Goal: Feedback & Contribution: Contribute content

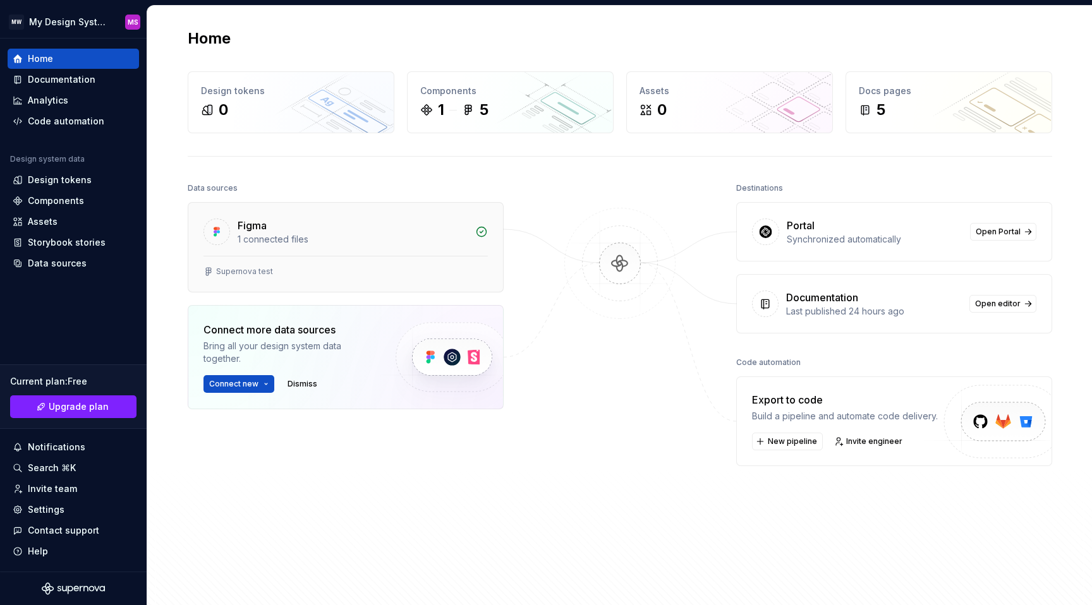
click at [271, 243] on div "1 connected files" at bounding box center [353, 239] width 230 height 13
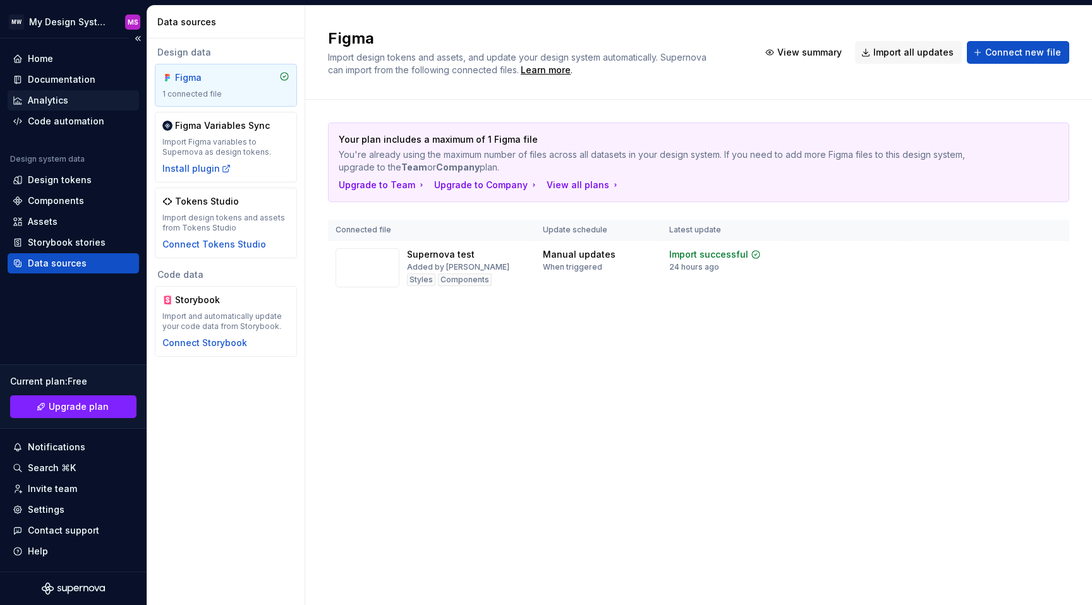
click at [73, 93] on div "Analytics" at bounding box center [73, 100] width 131 height 20
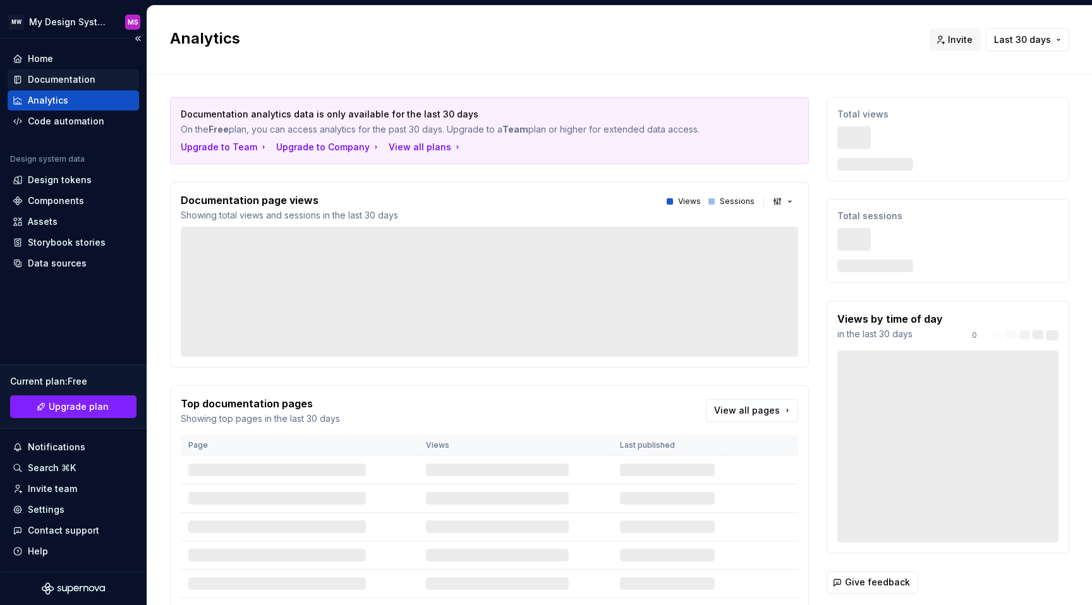
click at [67, 75] on div "Documentation" at bounding box center [62, 79] width 68 height 13
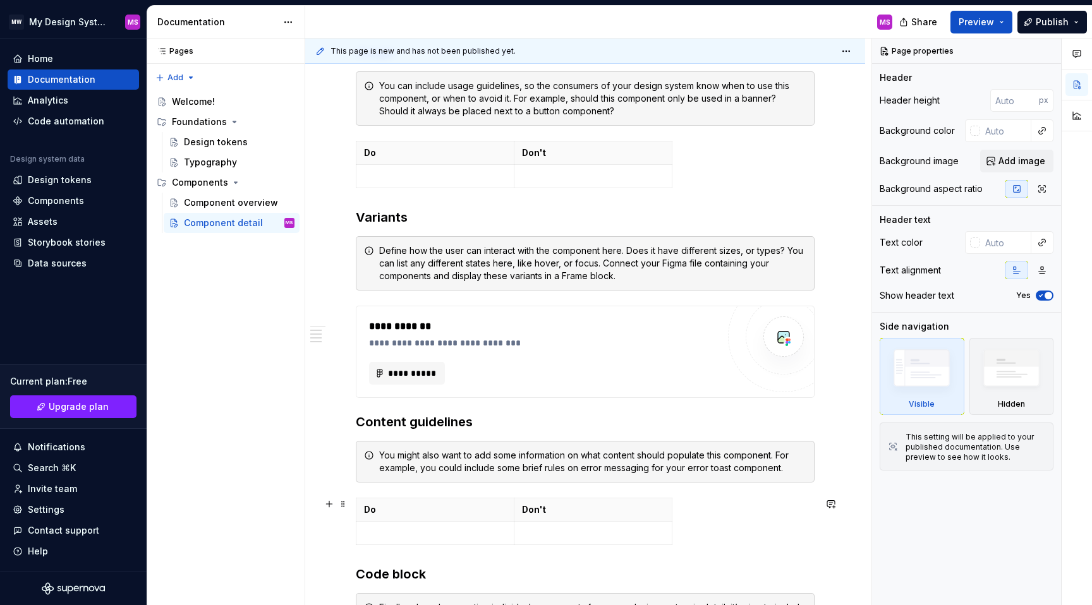
scroll to position [660, 0]
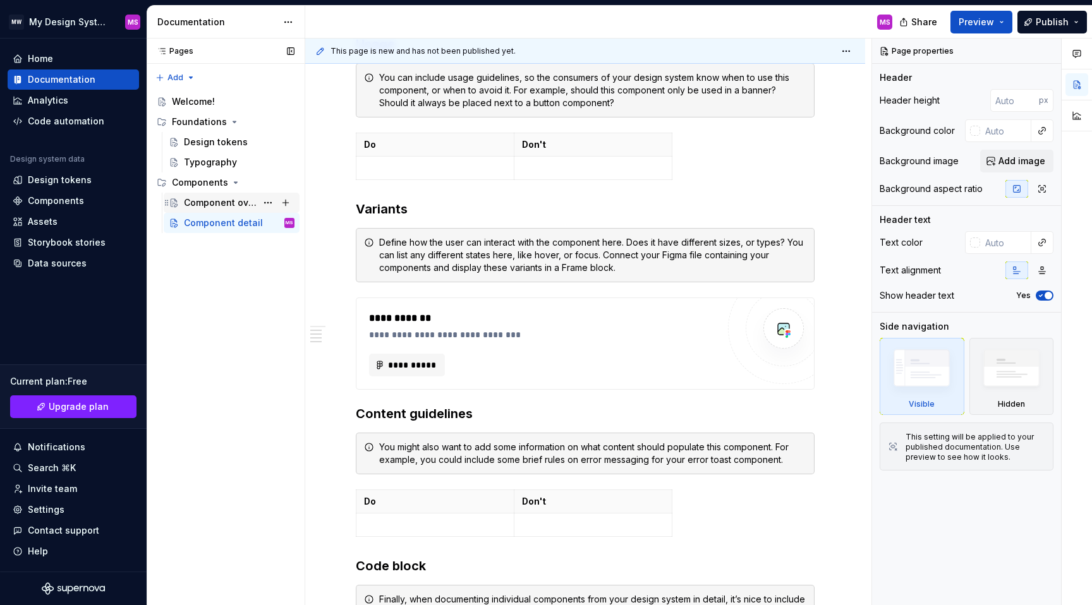
click at [207, 205] on div "Component overview" at bounding box center [220, 203] width 73 height 13
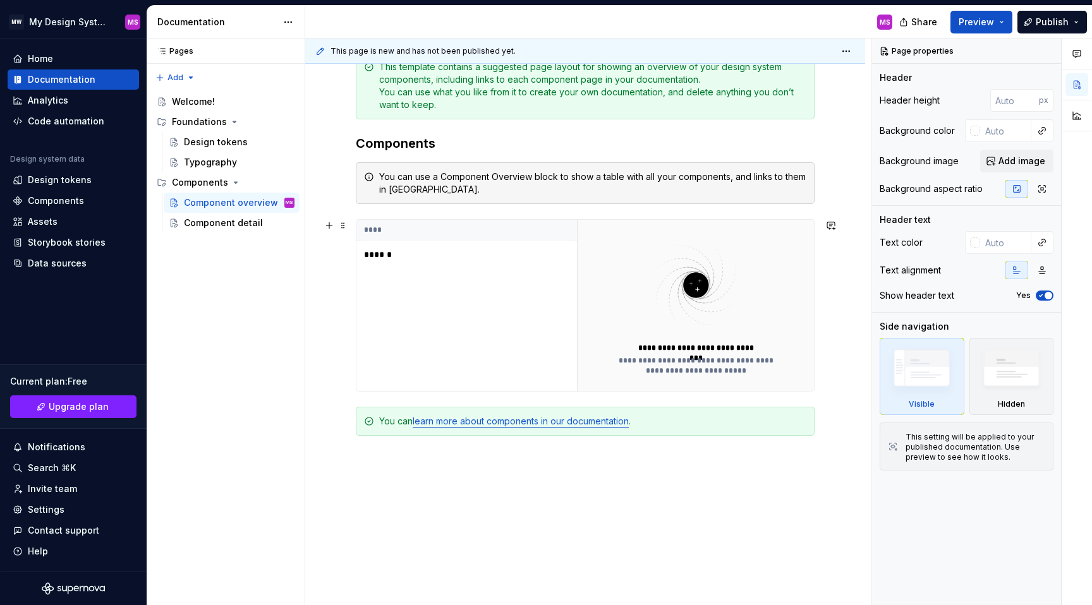
scroll to position [259, 0]
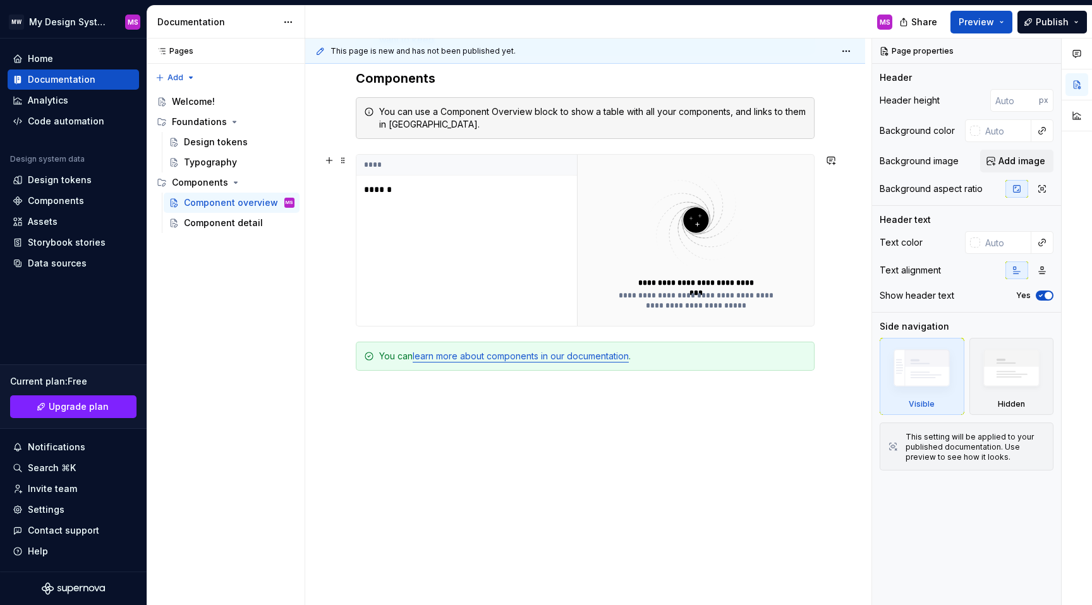
click at [374, 191] on p "******" at bounding box center [443, 189] width 158 height 13
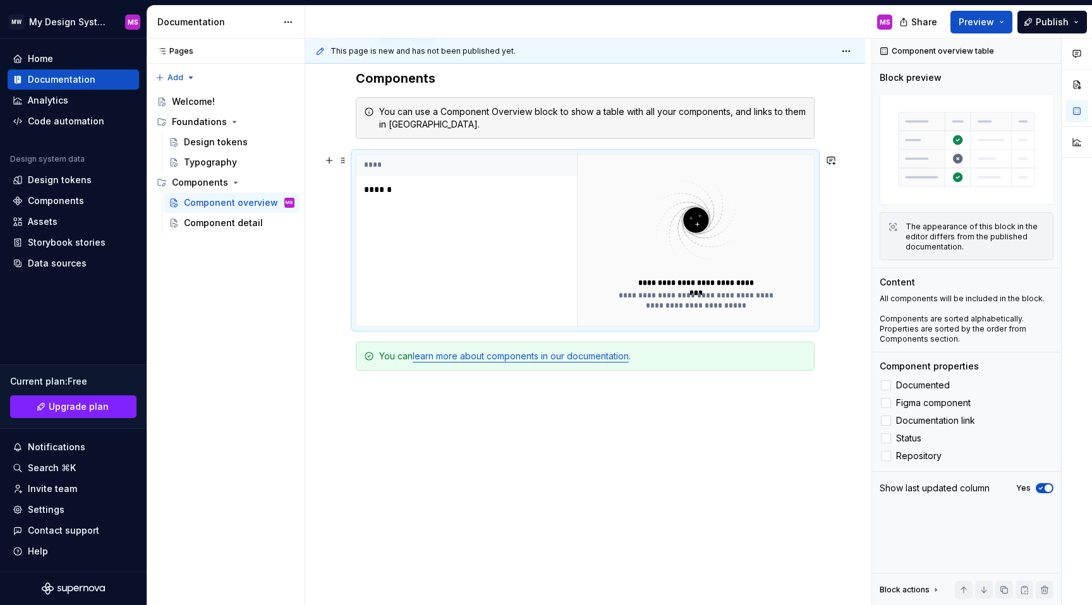
click at [374, 189] on p "******" at bounding box center [443, 189] width 158 height 13
click at [63, 200] on div "Components" at bounding box center [56, 201] width 56 height 13
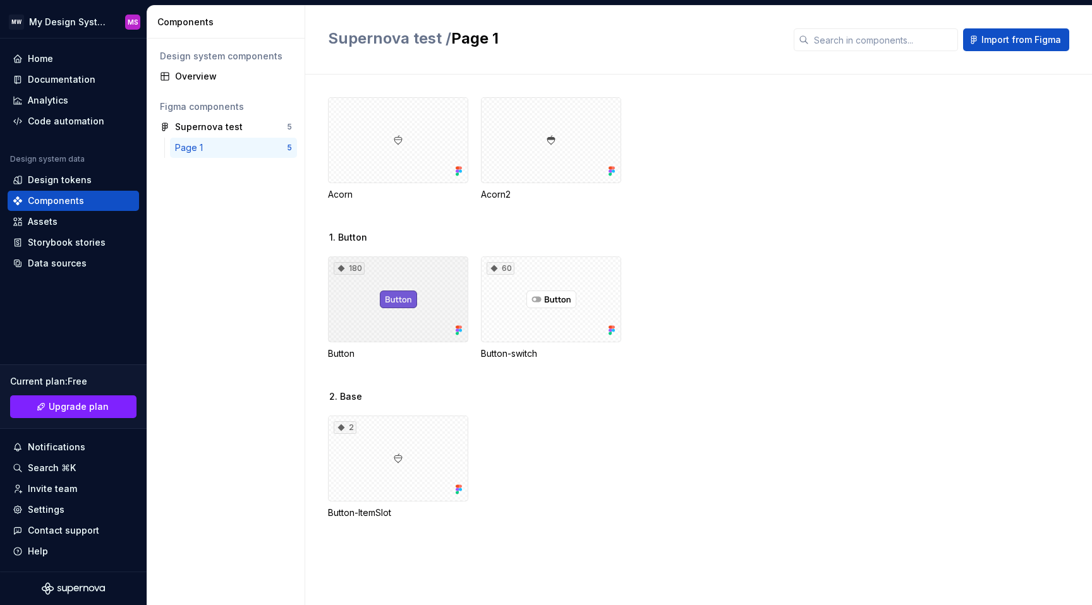
click at [386, 306] on div "180" at bounding box center [398, 300] width 140 height 86
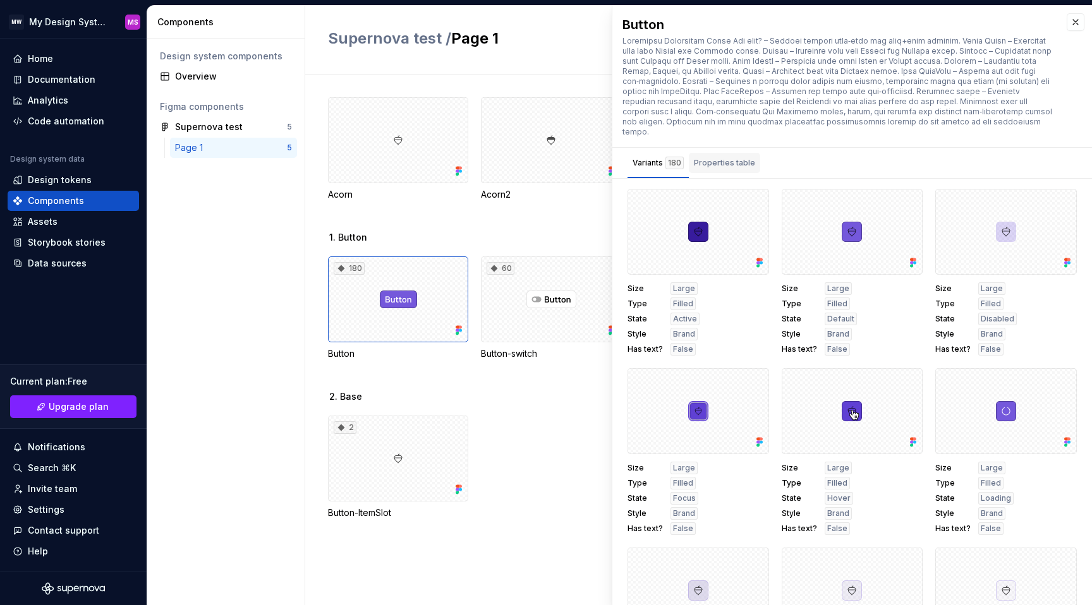
click at [748, 157] on div "Properties table" at bounding box center [724, 163] width 61 height 13
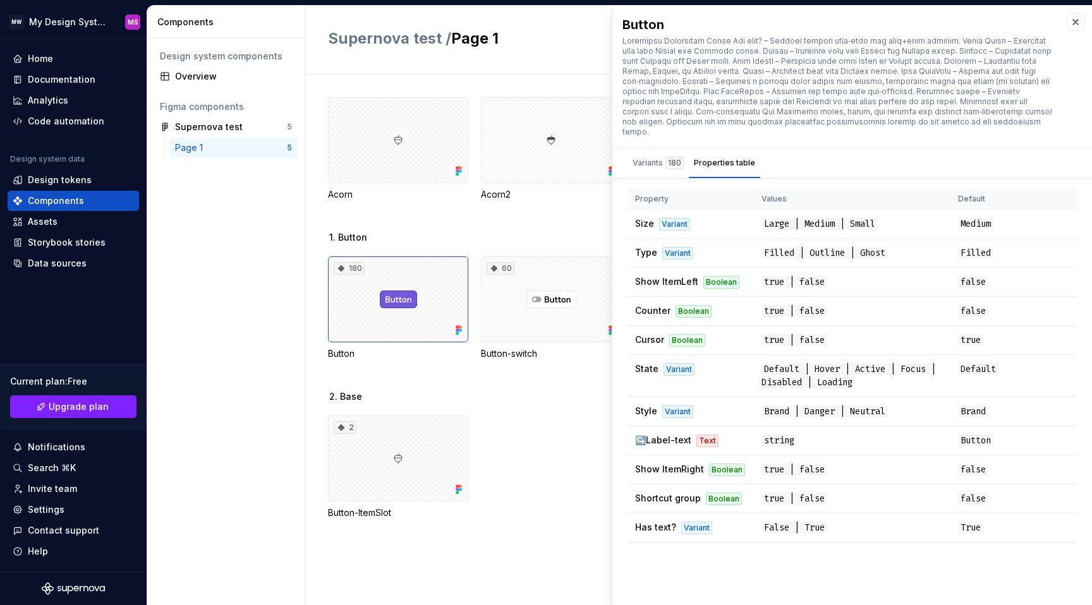
click at [540, 434] on div "2 Button-ItemSlot" at bounding box center [710, 468] width 764 height 104
click at [201, 65] on div "Design system components" at bounding box center [226, 56] width 142 height 20
click at [199, 70] on div "Overview" at bounding box center [226, 76] width 142 height 20
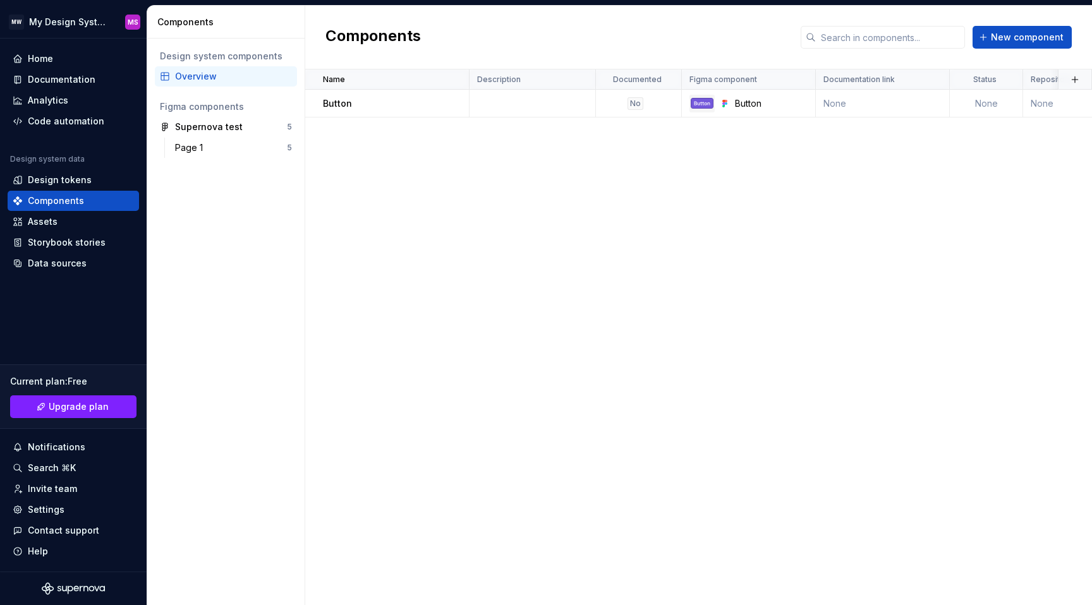
click at [200, 60] on div "Design system components" at bounding box center [226, 56] width 132 height 13
click at [45, 274] on div "Home Documentation Analytics Code automation Design system data Design tokens C…" at bounding box center [73, 305] width 147 height 533
click at [47, 259] on div "Data sources" at bounding box center [57, 263] width 59 height 13
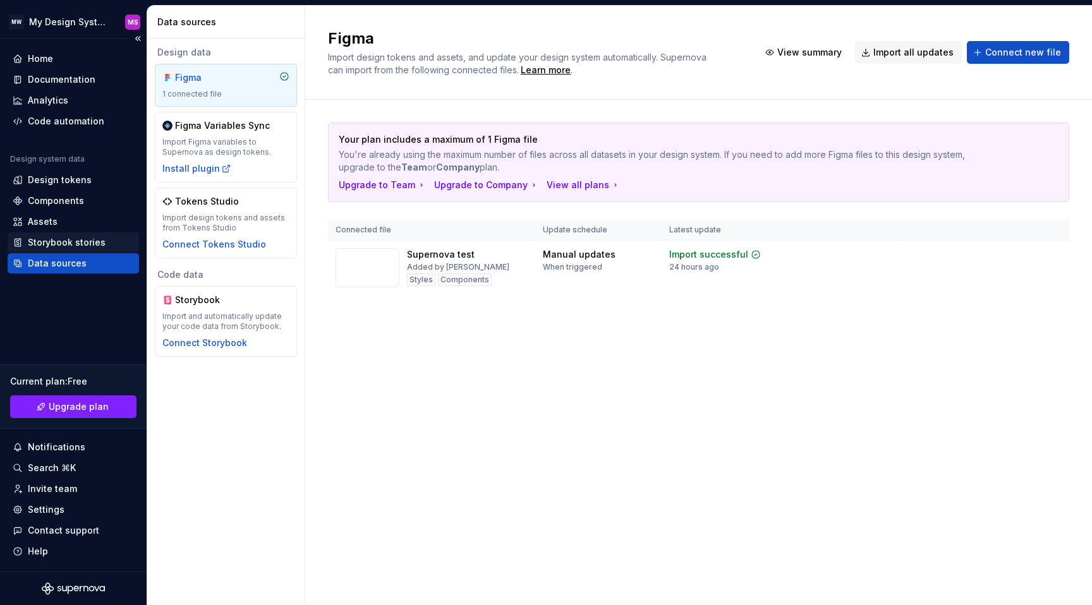
click at [37, 243] on div "Storybook stories" at bounding box center [67, 242] width 78 height 13
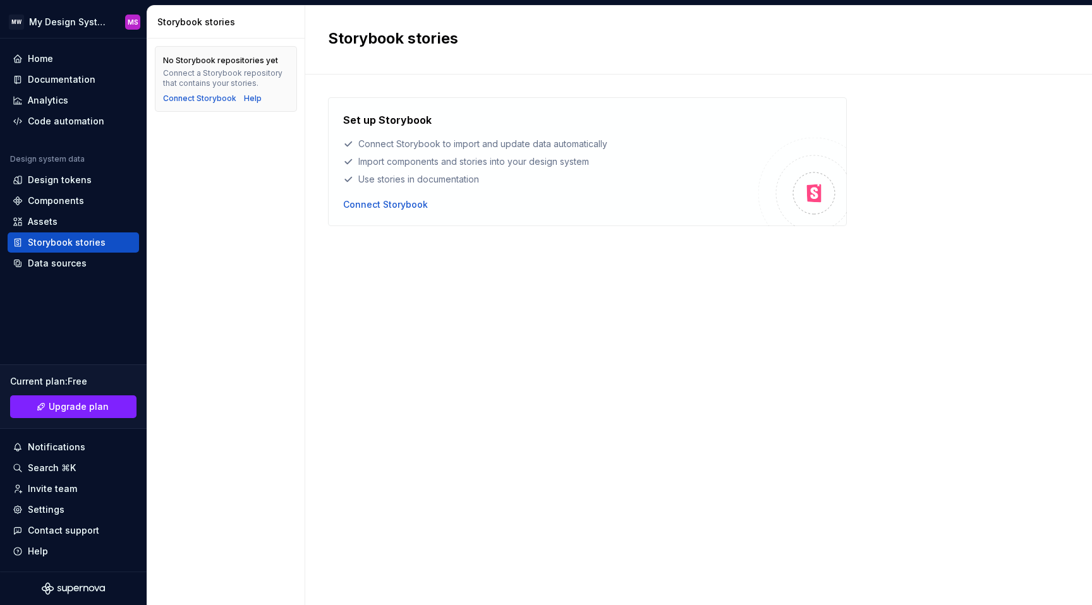
click at [838, 181] on img at bounding box center [802, 182] width 88 height 88
drag, startPoint x: 814, startPoint y: 192, endPoint x: 838, endPoint y: 190, distance: 24.1
click at [838, 190] on div at bounding box center [802, 182] width 88 height 88
click at [214, 99] on div "Connect Storybook" at bounding box center [199, 99] width 73 height 10
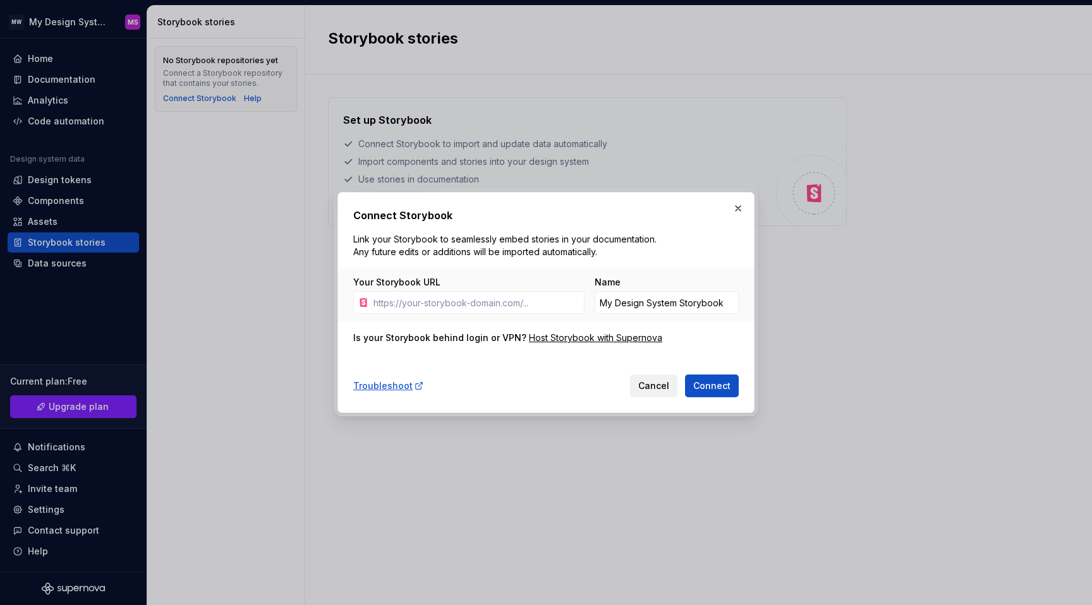
click at [653, 383] on span "Cancel" at bounding box center [653, 386] width 31 height 13
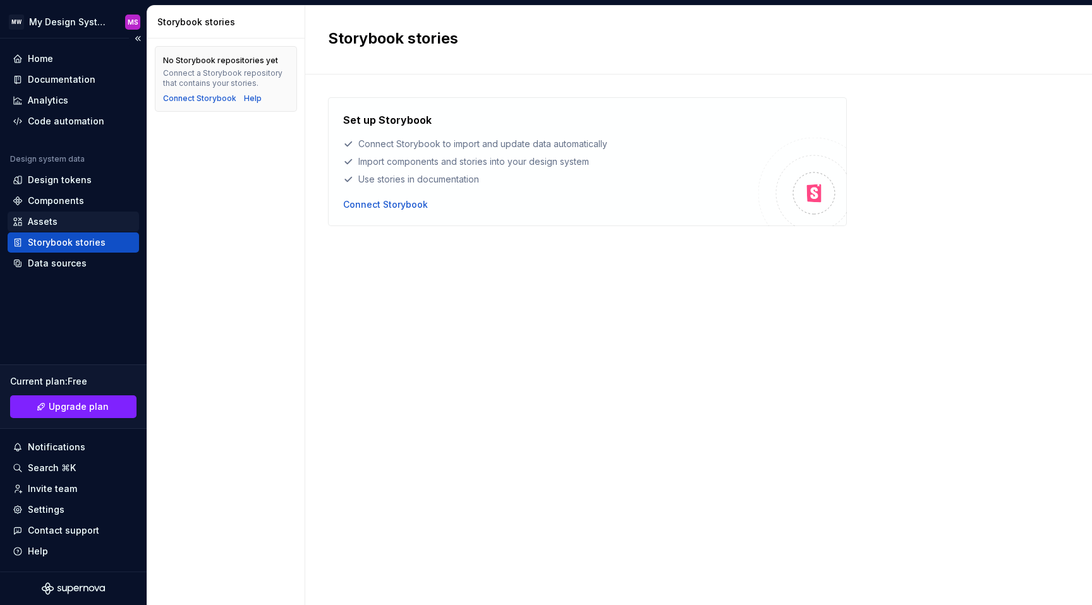
click at [48, 225] on div "Assets" at bounding box center [43, 221] width 30 height 13
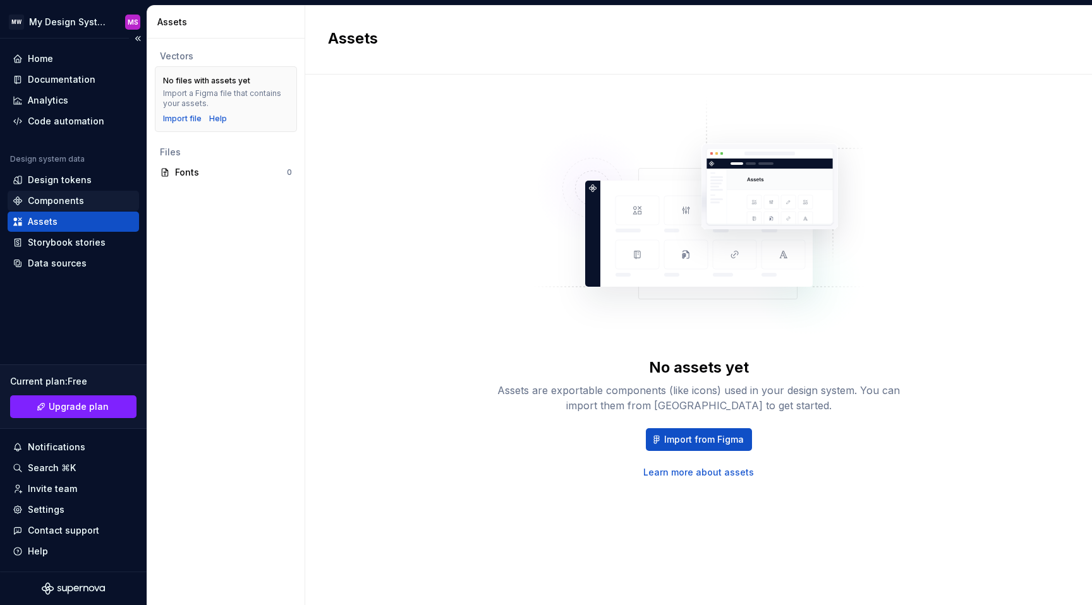
click at [64, 199] on div "Components" at bounding box center [56, 201] width 56 height 13
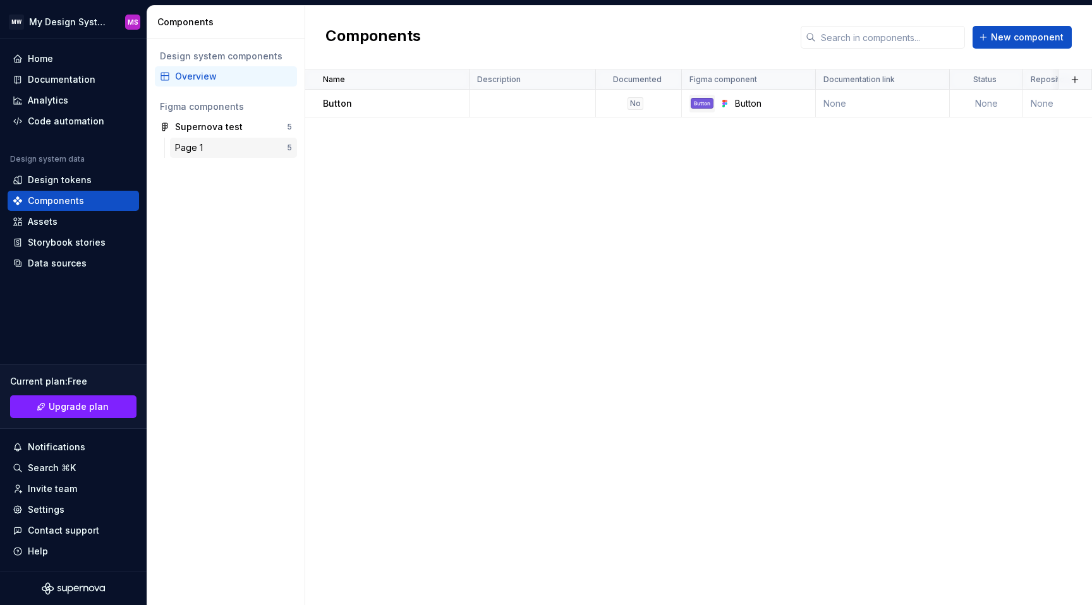
click at [243, 149] on div "Page 1" at bounding box center [231, 148] width 112 height 13
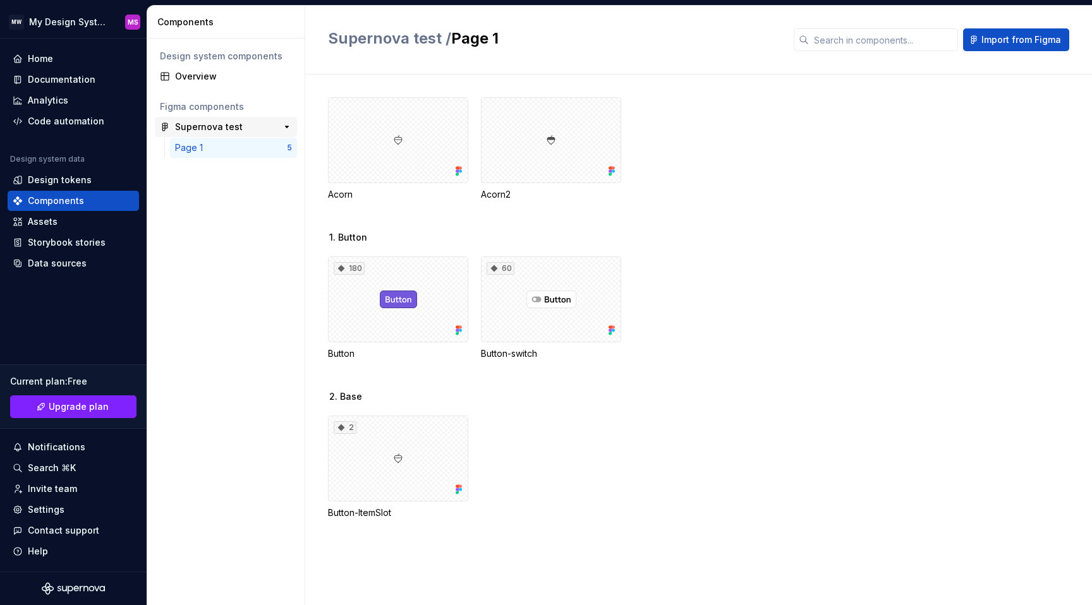
click at [195, 126] on div "Supernova test" at bounding box center [209, 127] width 68 height 13
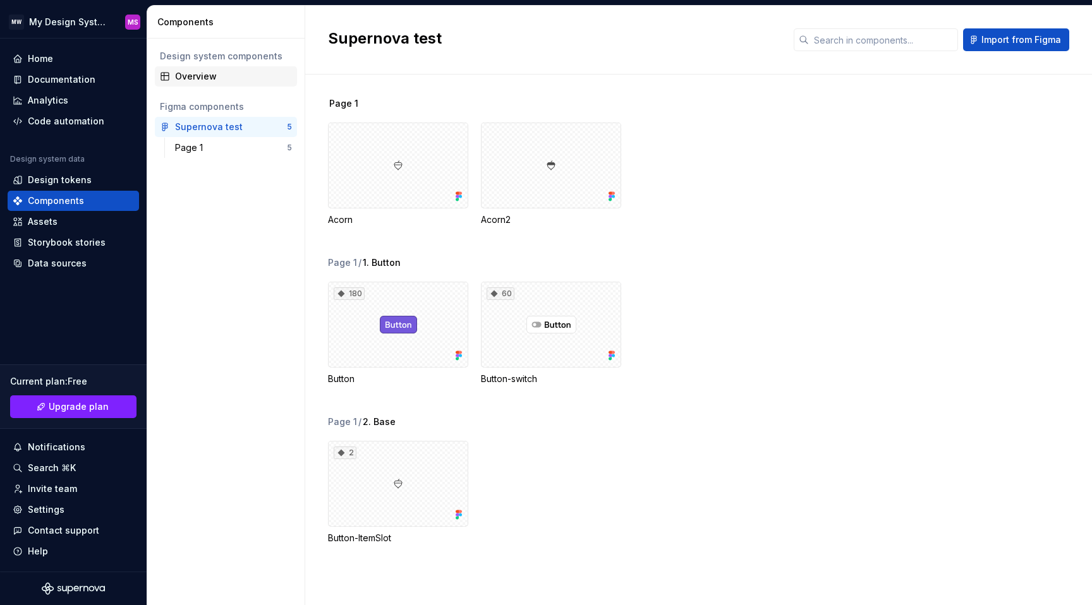
click at [215, 83] on div "Overview" at bounding box center [226, 76] width 142 height 20
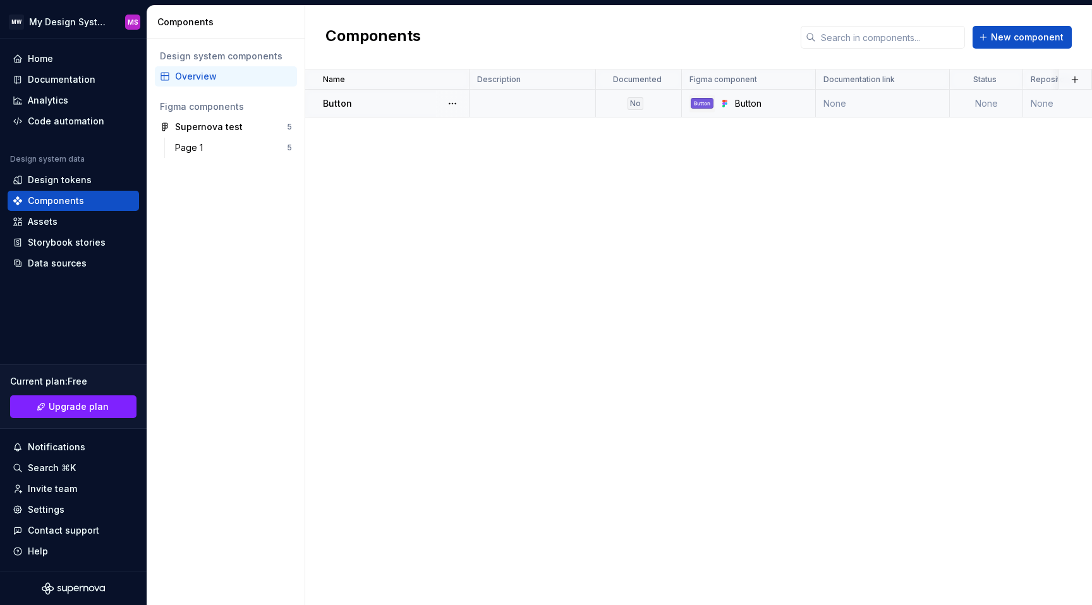
click at [640, 106] on div "No" at bounding box center [635, 103] width 16 height 13
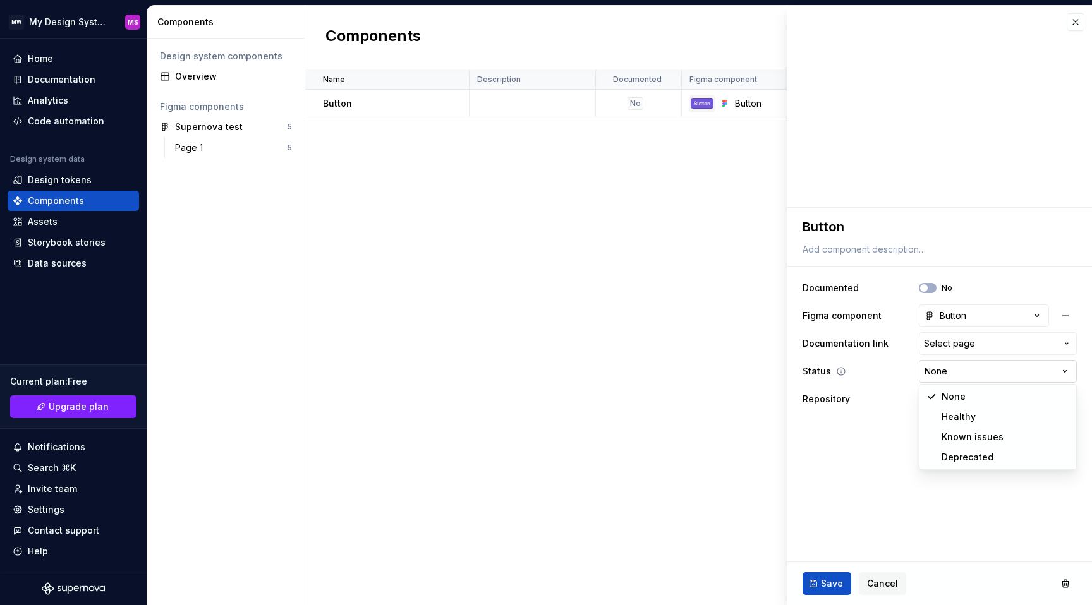
click at [950, 370] on html "**********" at bounding box center [546, 302] width 1092 height 605
click at [858, 475] on html "**********" at bounding box center [546, 302] width 1092 height 605
click at [935, 398] on input "text" at bounding box center [998, 399] width 158 height 23
click at [659, 400] on div "Name Description Documented Figma component Documentation link Status Repositor…" at bounding box center [698, 338] width 787 height 536
click at [1080, 27] on button "button" at bounding box center [1076, 22] width 18 height 18
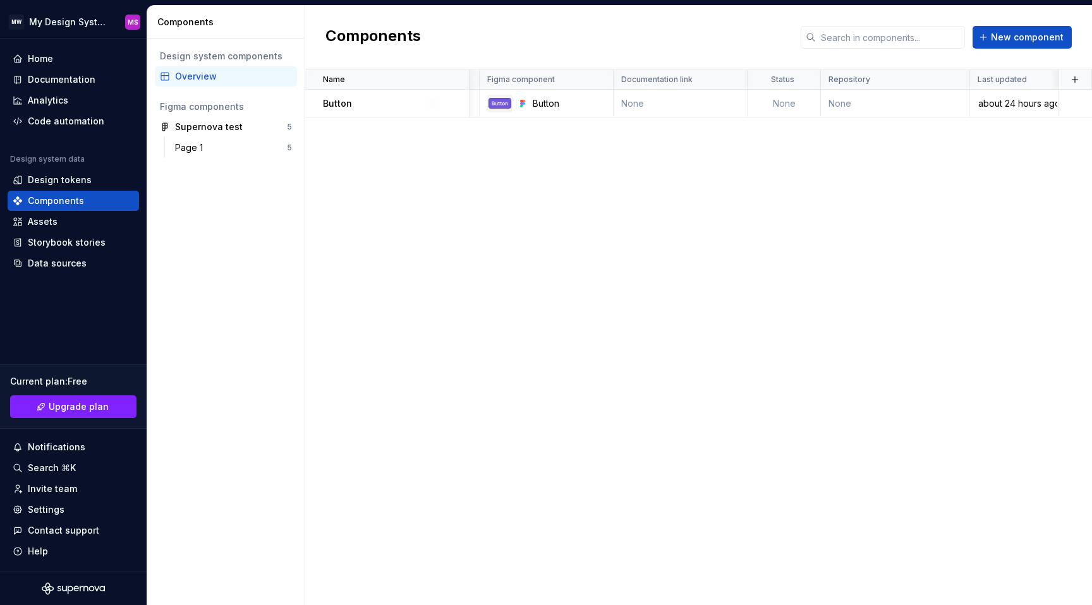
scroll to position [0, 202]
click at [62, 185] on div "Design tokens" at bounding box center [60, 180] width 64 height 13
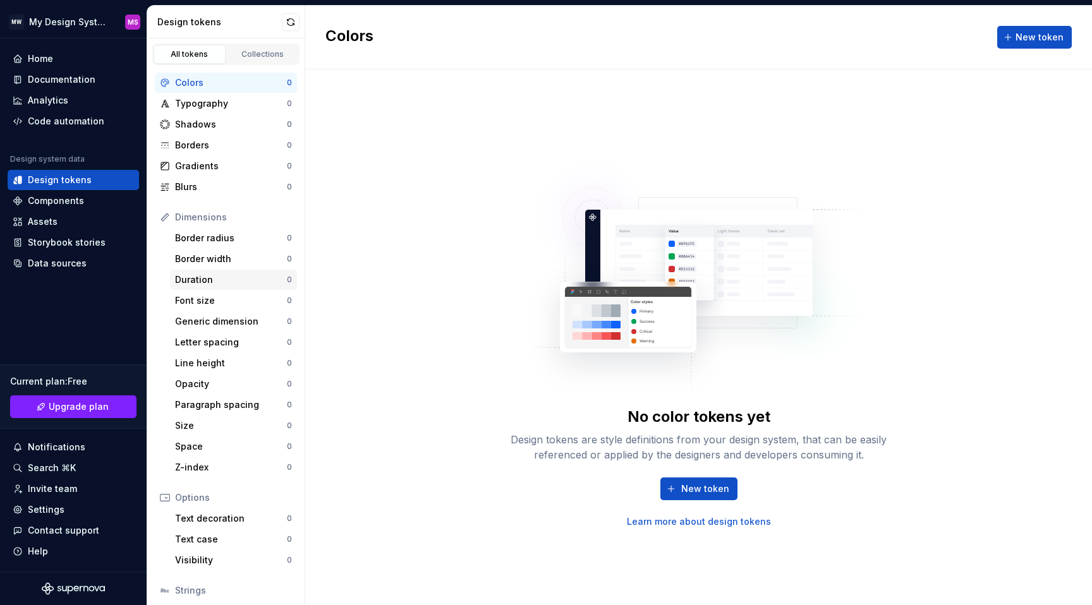
scroll to position [8, 0]
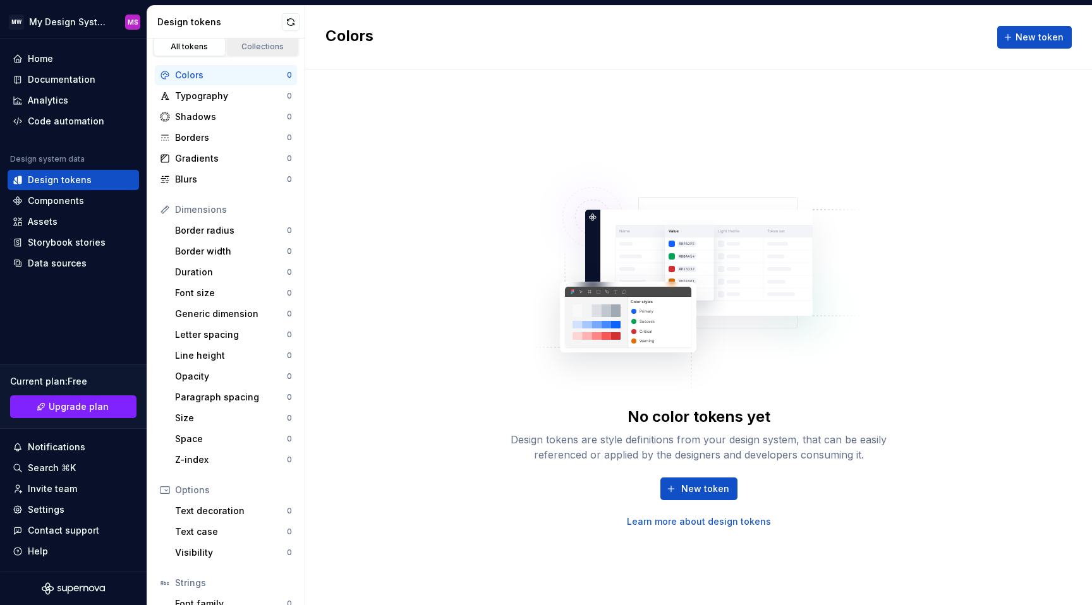
click at [258, 47] on div "Collections" at bounding box center [262, 47] width 63 height 10
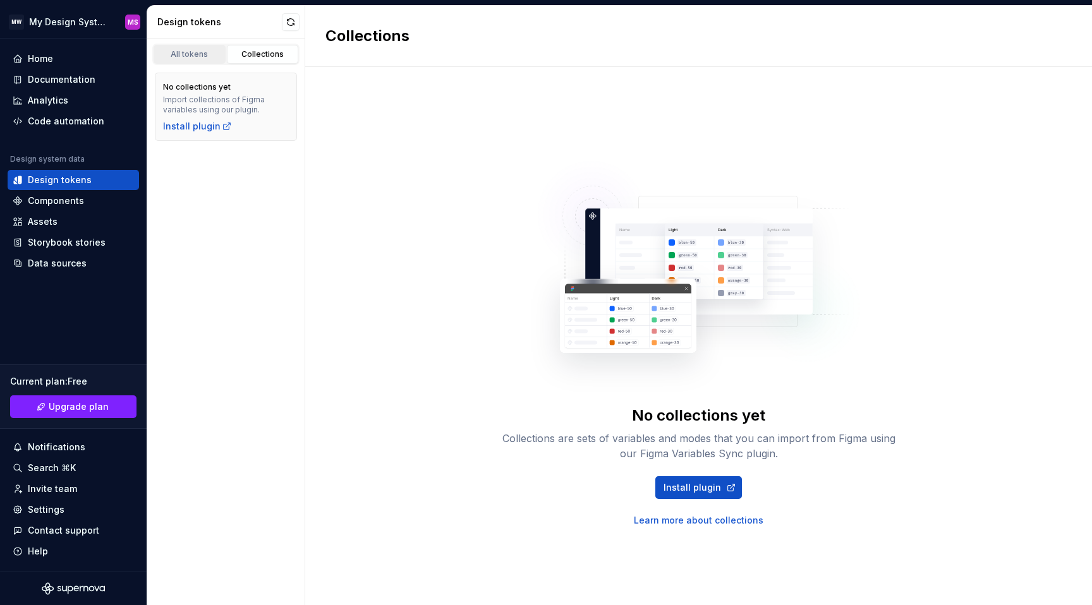
click at [198, 51] on div "All tokens" at bounding box center [189, 54] width 63 height 10
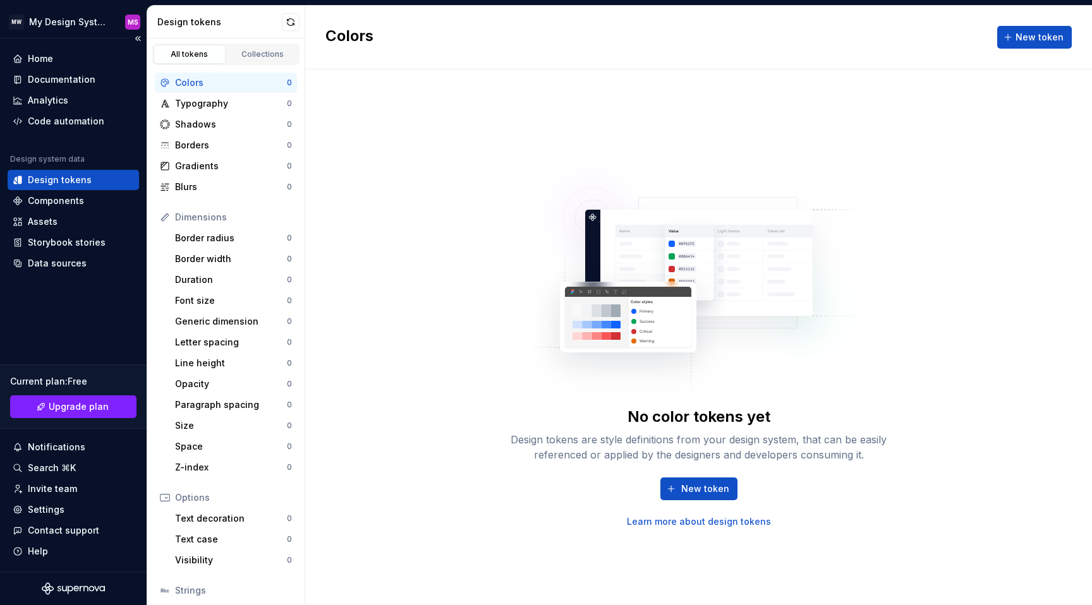
click at [23, 132] on div "Home Documentation Analytics Code automation Design system data Design tokens C…" at bounding box center [73, 161] width 131 height 225
click at [40, 118] on div "Code automation" at bounding box center [66, 121] width 76 height 13
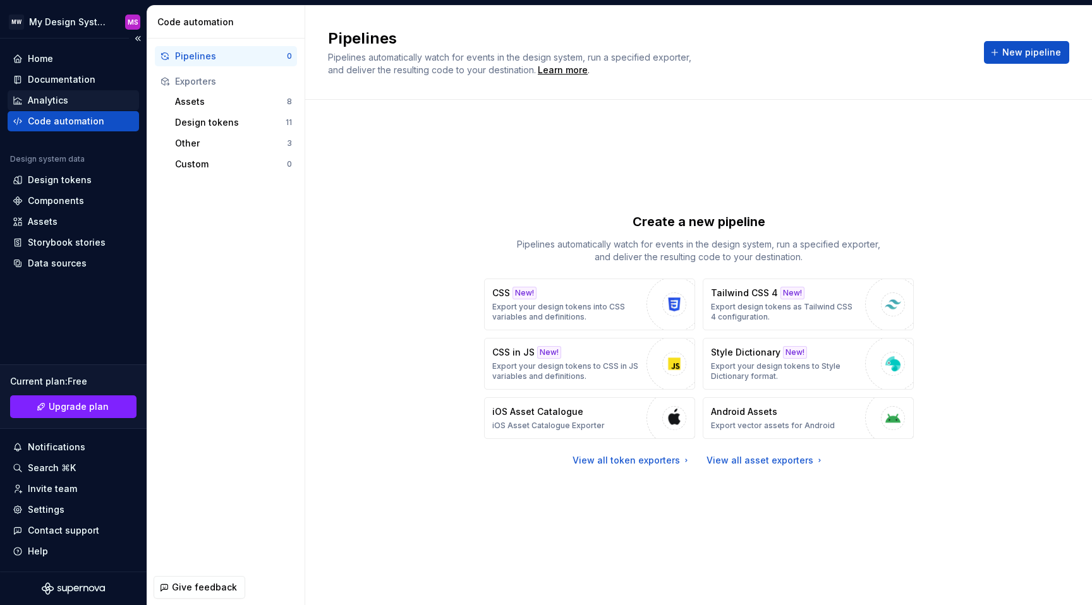
click at [83, 102] on div "Analytics" at bounding box center [73, 100] width 121 height 13
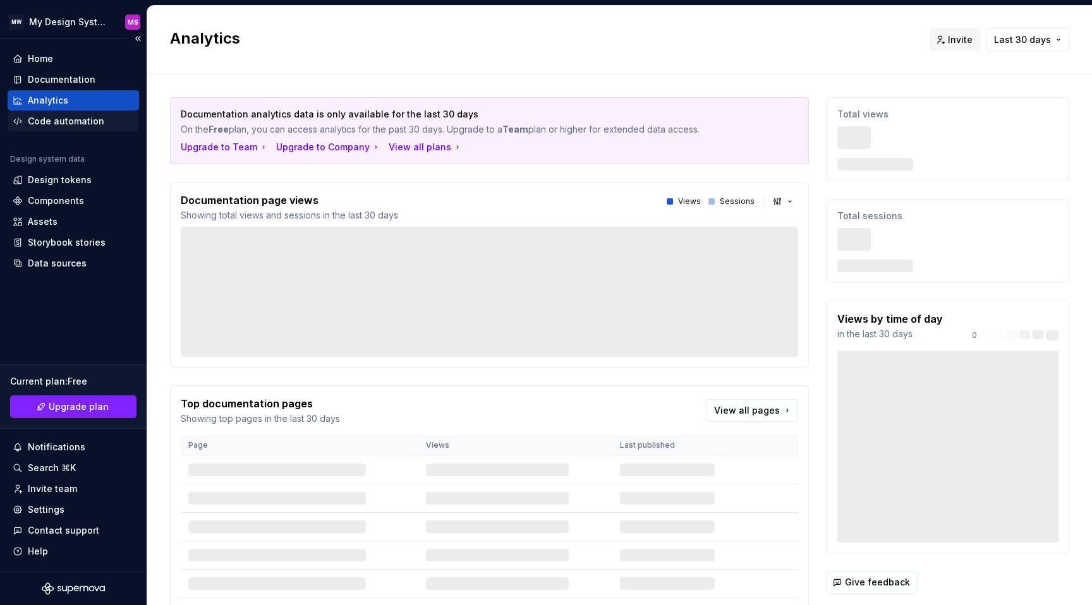
click at [70, 109] on div "Analytics" at bounding box center [73, 100] width 131 height 20
click at [50, 118] on div "Code automation" at bounding box center [66, 121] width 76 height 13
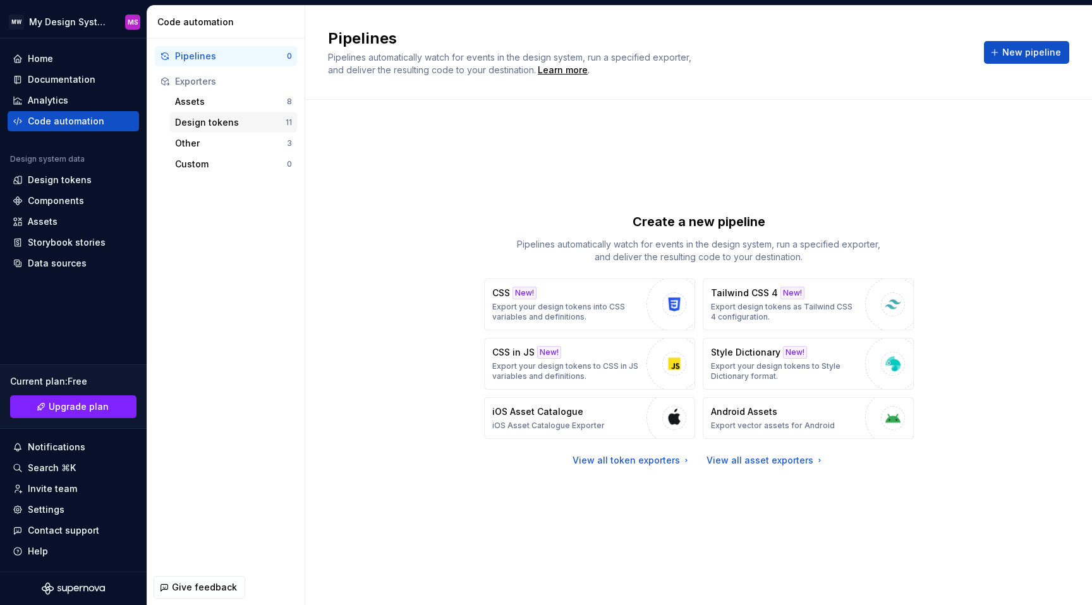
click at [213, 118] on div "Design tokens" at bounding box center [230, 122] width 111 height 13
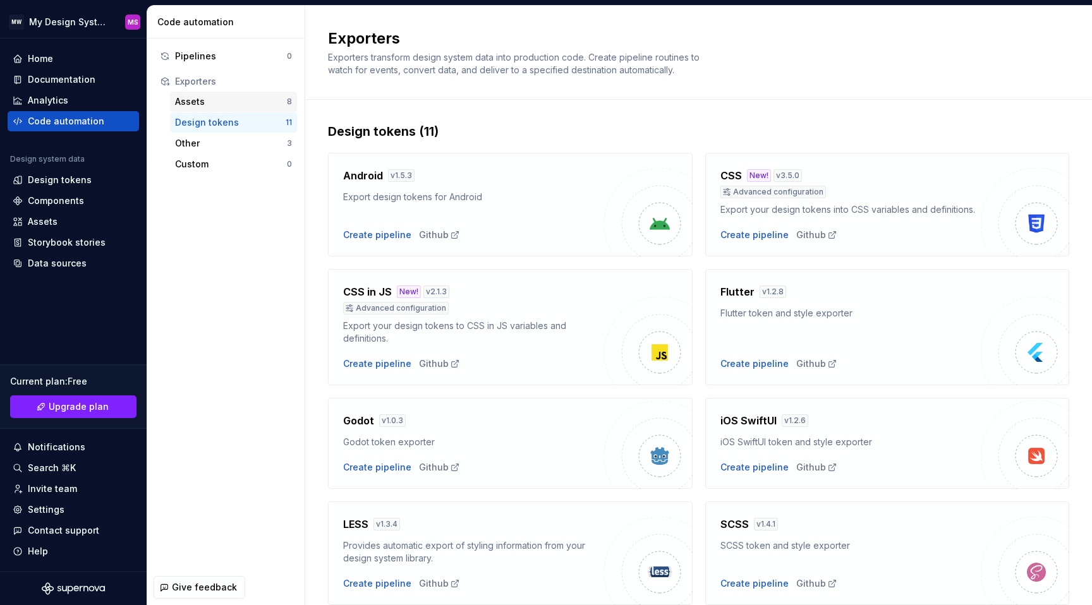
click at [224, 104] on div "Assets" at bounding box center [231, 101] width 112 height 13
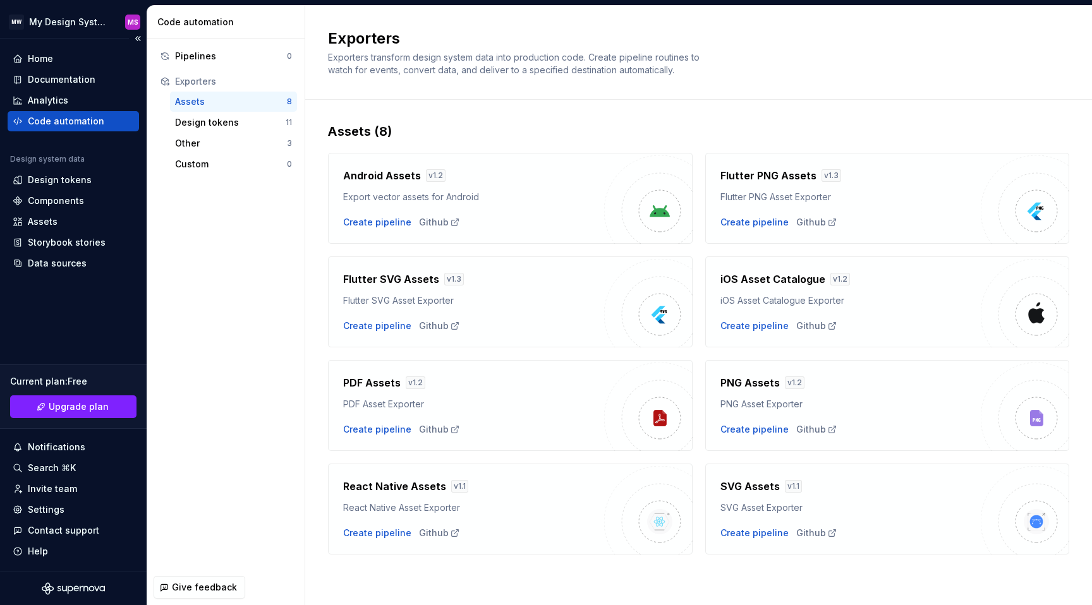
click at [0, 121] on div "Home Documentation Analytics Code automation Design system data Design tokens C…" at bounding box center [73, 305] width 147 height 533
click at [4, 111] on div "Home Documentation Analytics Code automation Design system data Design tokens C…" at bounding box center [73, 305] width 147 height 533
click at [58, 99] on div "Analytics" at bounding box center [48, 100] width 40 height 13
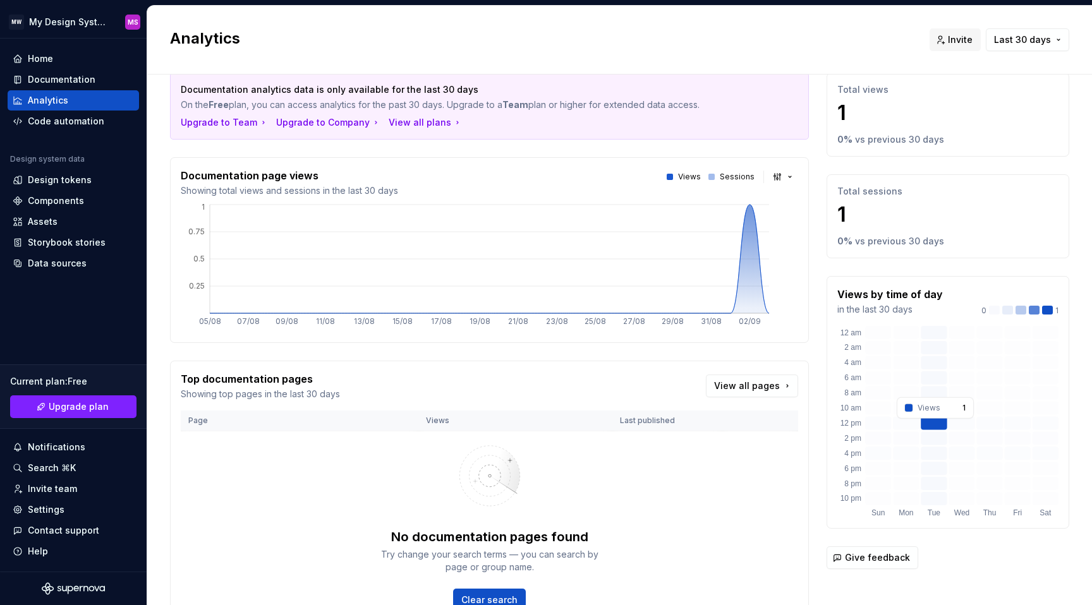
scroll to position [90, 0]
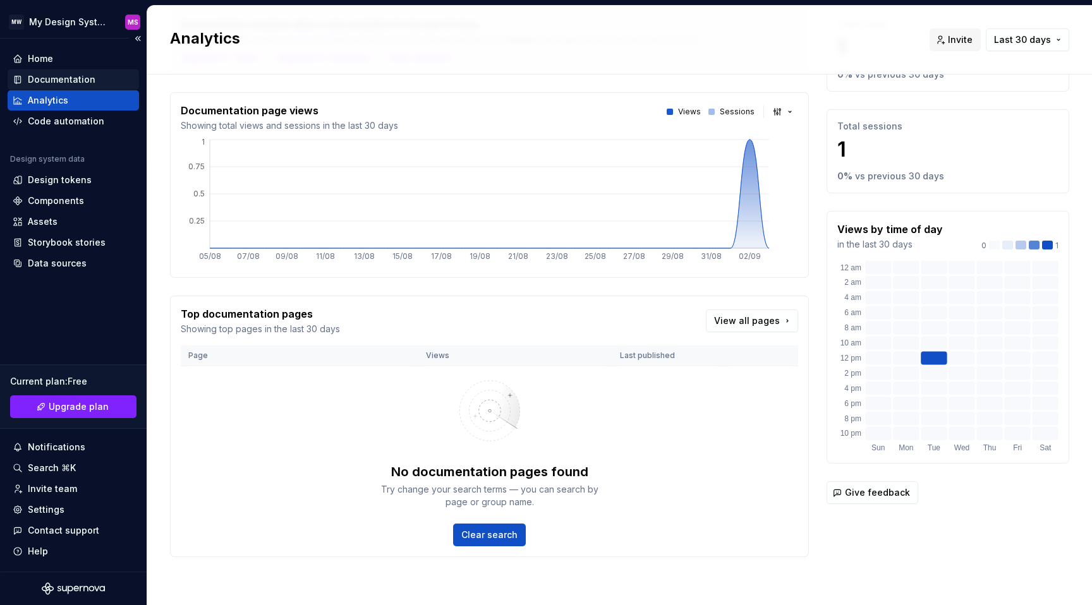
click at [47, 83] on div "Documentation" at bounding box center [62, 79] width 68 height 13
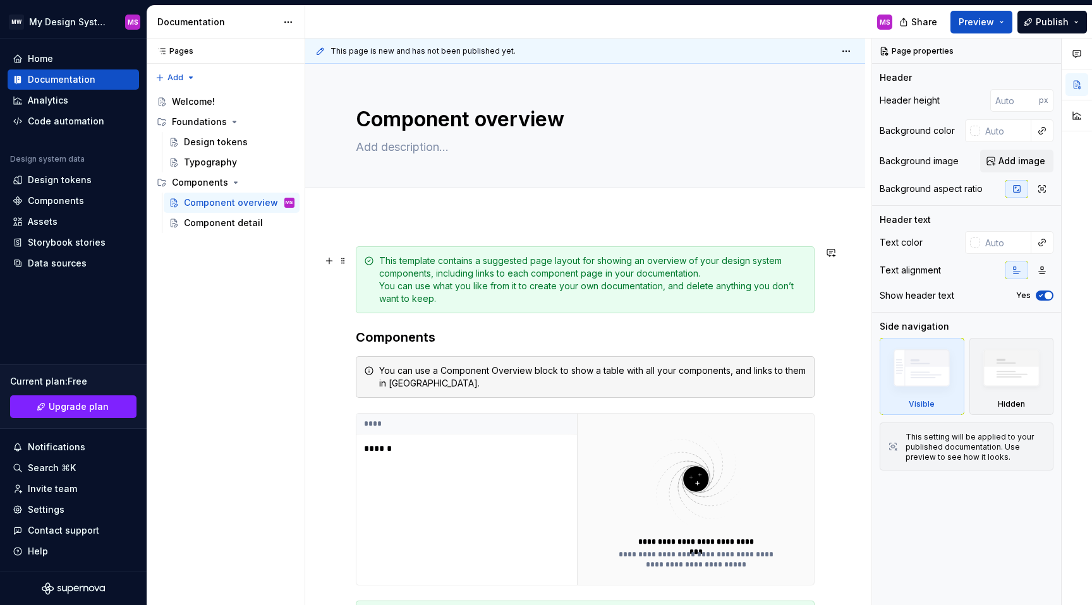
scroll to position [274, 0]
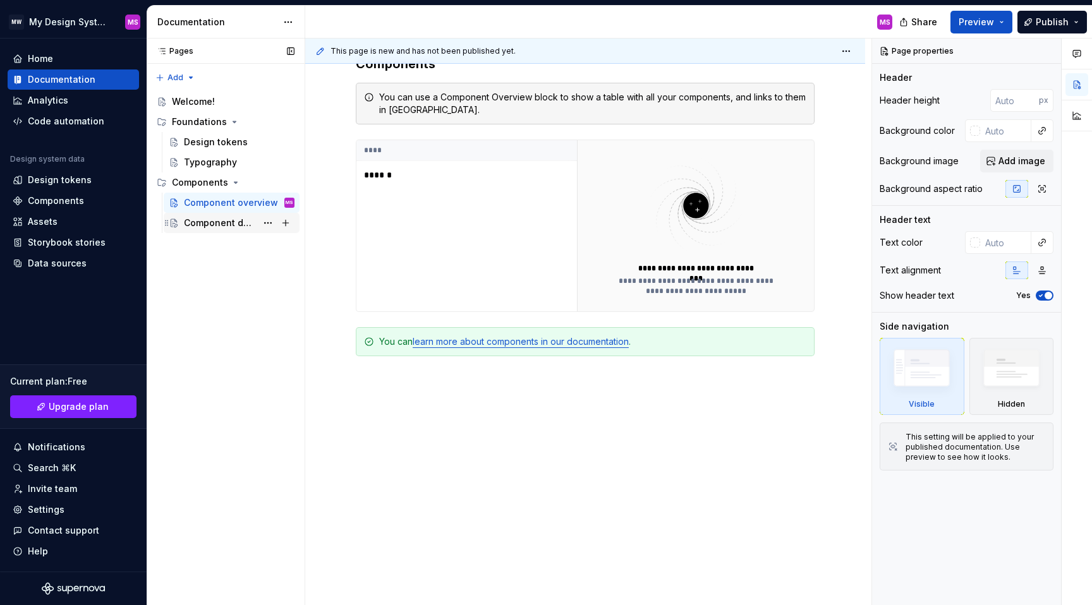
click at [196, 223] on div "Component detail" at bounding box center [220, 223] width 73 height 13
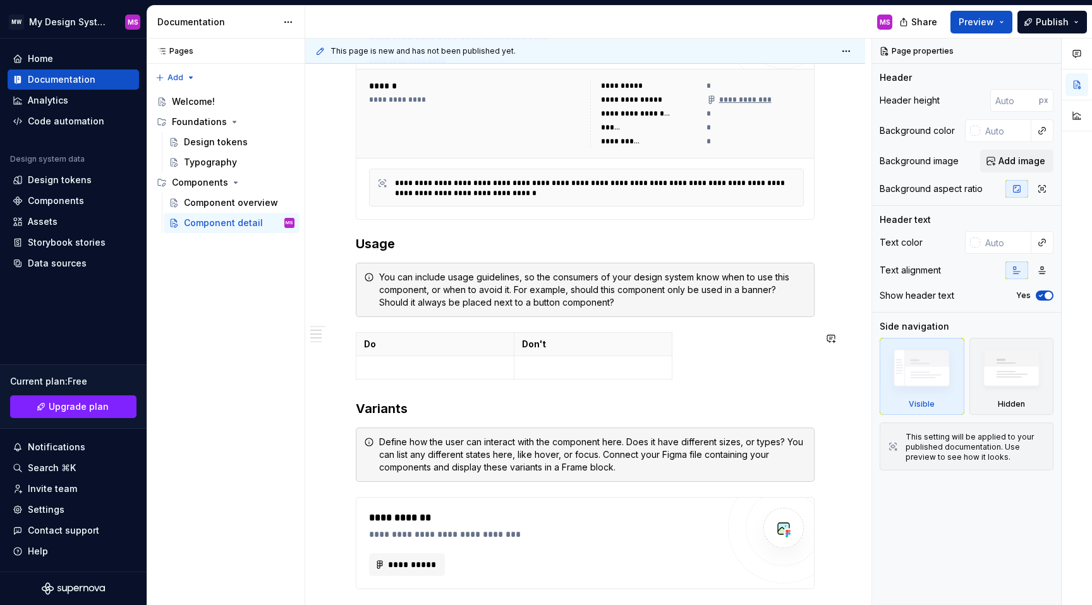
scroll to position [525, 0]
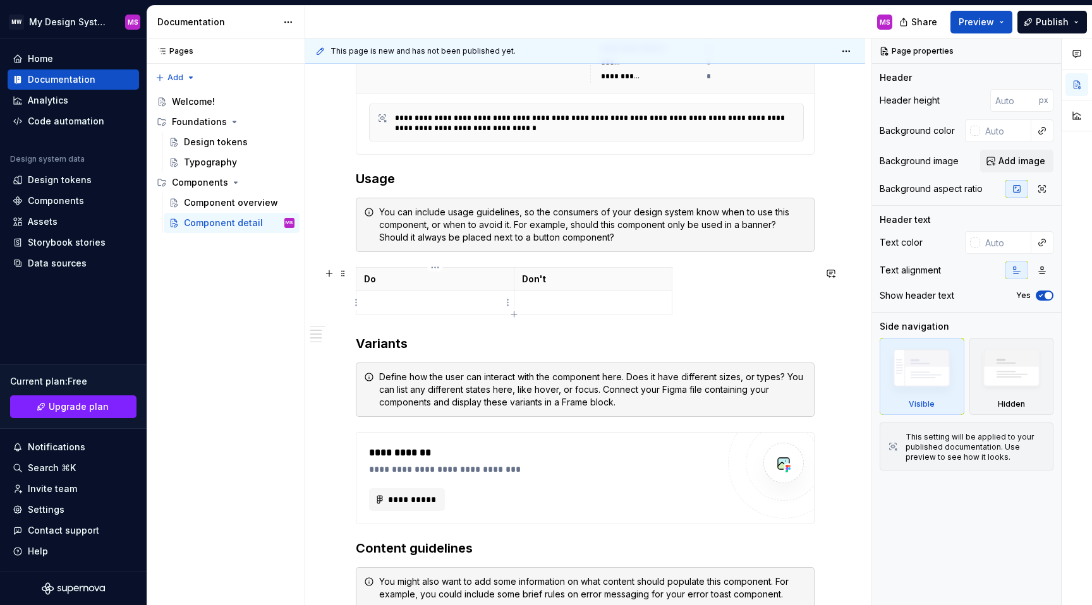
type textarea "*"
click at [411, 307] on p at bounding box center [435, 302] width 142 height 13
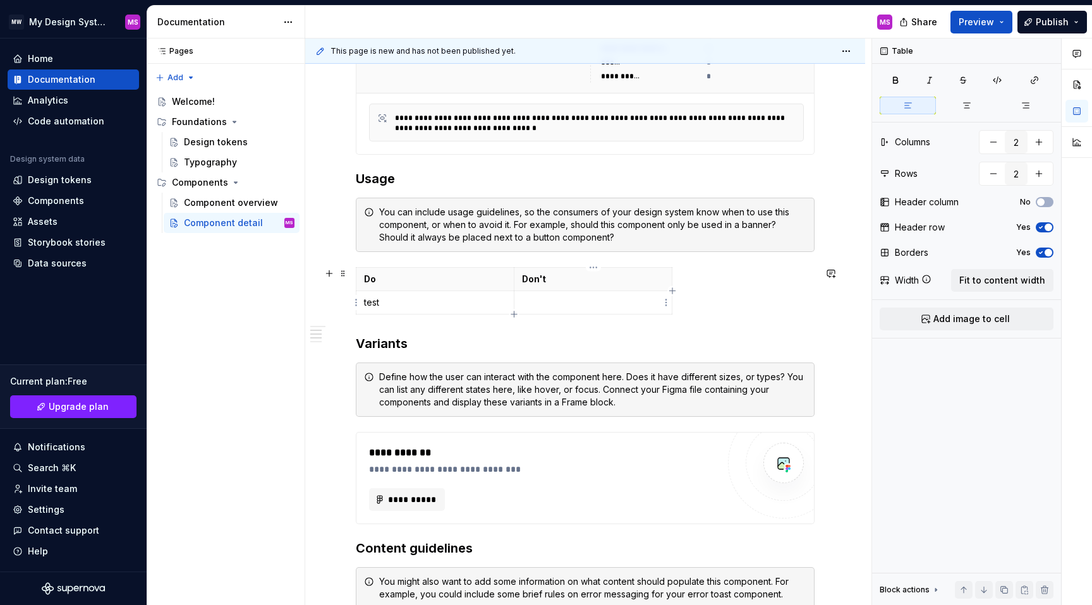
click at [590, 308] on p at bounding box center [593, 302] width 142 height 13
click at [779, 331] on div "**********" at bounding box center [585, 284] width 459 height 1127
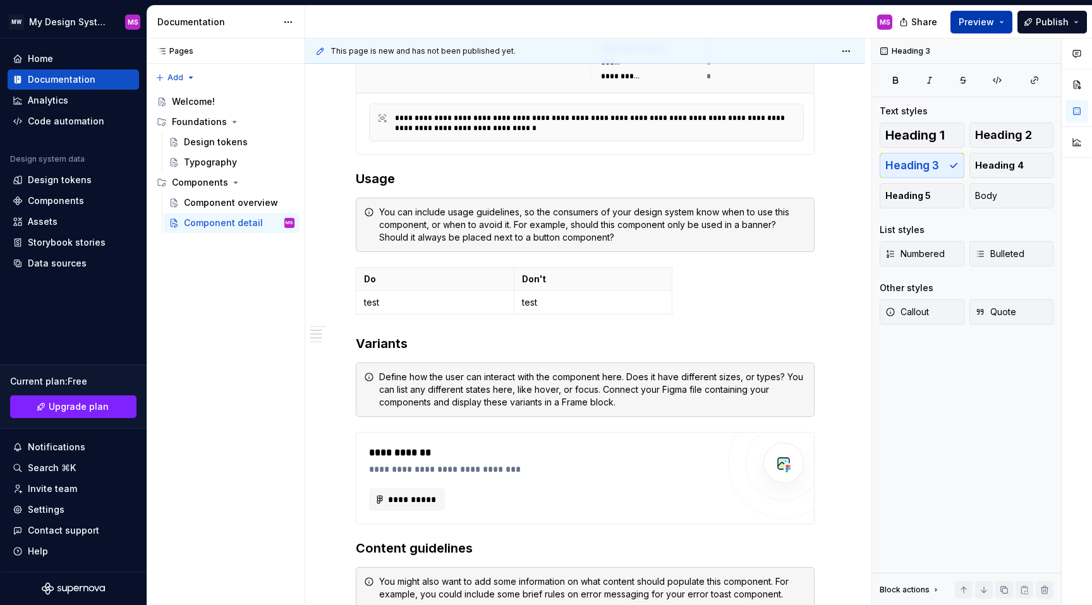
click at [1002, 15] on button "Preview" at bounding box center [981, 22] width 62 height 23
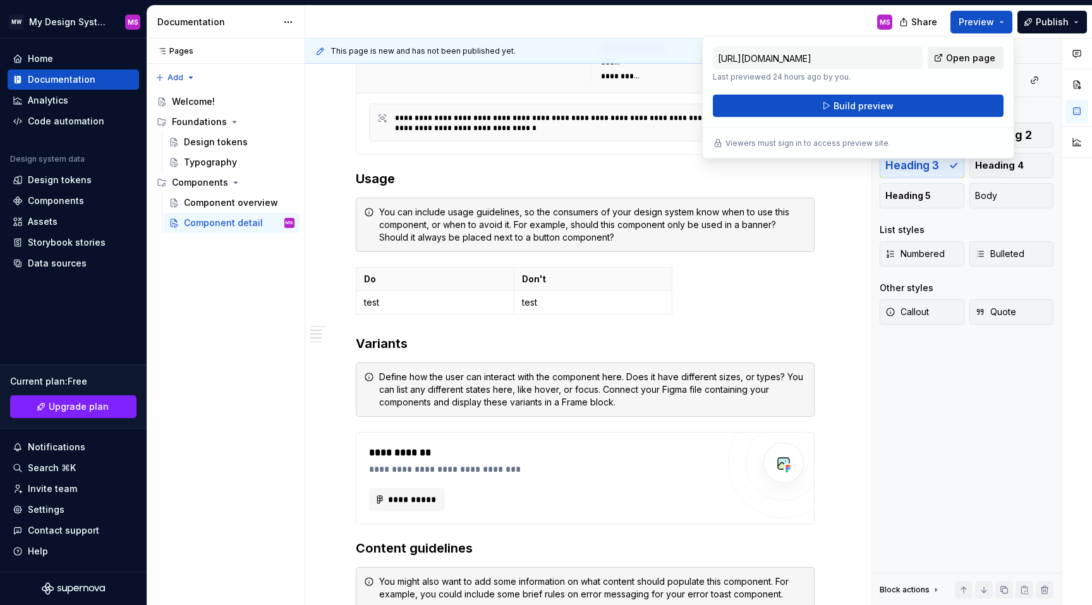
click at [951, 54] on span "Open page" at bounding box center [970, 58] width 49 height 13
click at [952, 429] on div "Heading 3 Text styles Heading 1 Heading 2 Heading 3 Heading 4 Heading 5 Body Li…" at bounding box center [966, 322] width 189 height 567
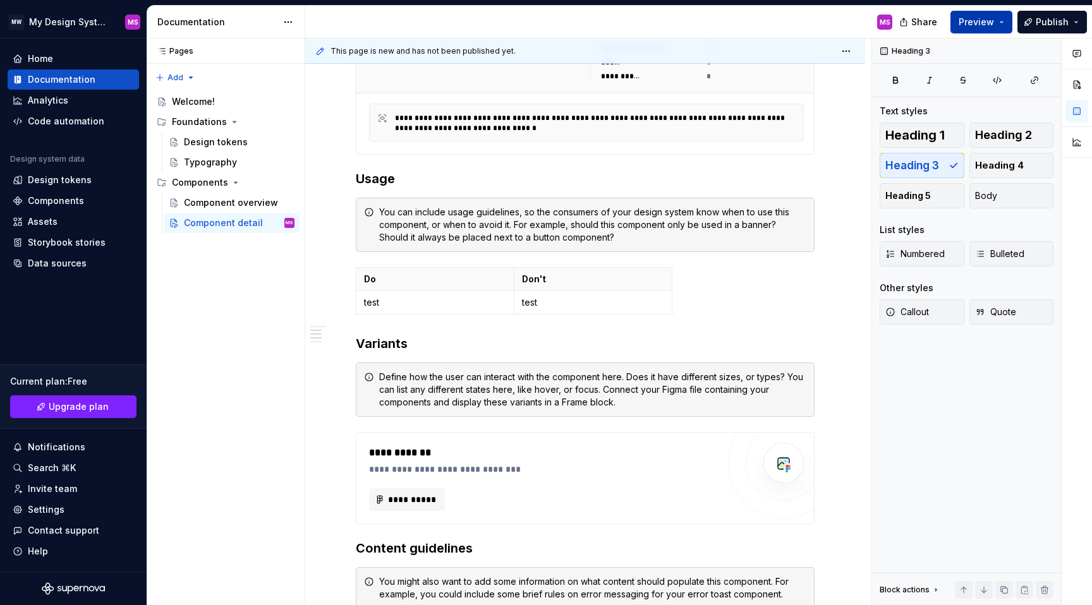
click at [974, 24] on span "Preview" at bounding box center [976, 22] width 35 height 13
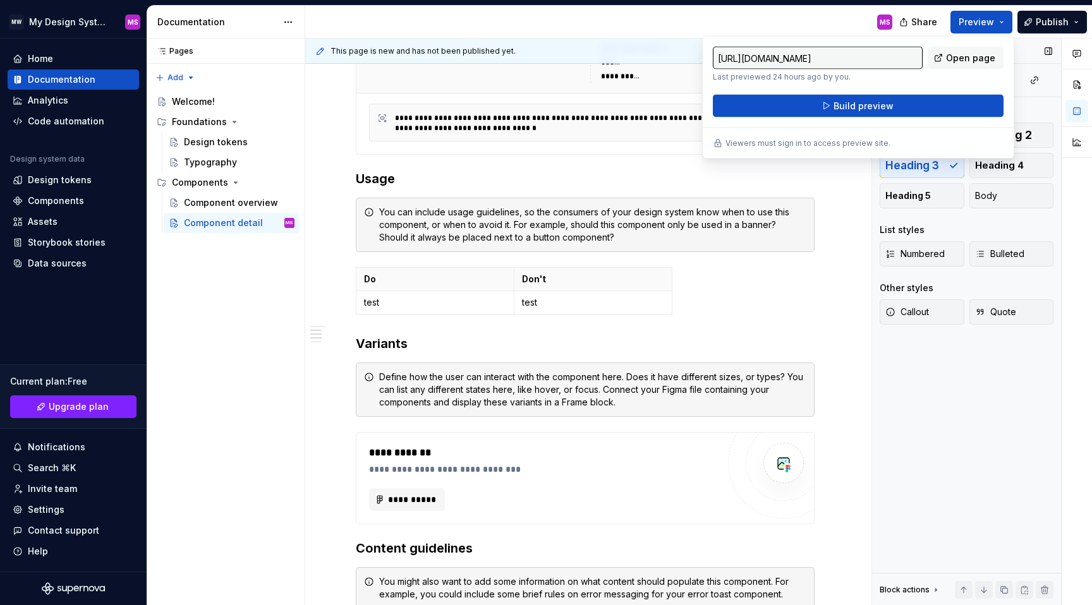
click at [980, 485] on div "Heading 3 Text styles Heading 1 Heading 2 Heading 3 Heading 4 Heading 5 Body Li…" at bounding box center [966, 322] width 189 height 567
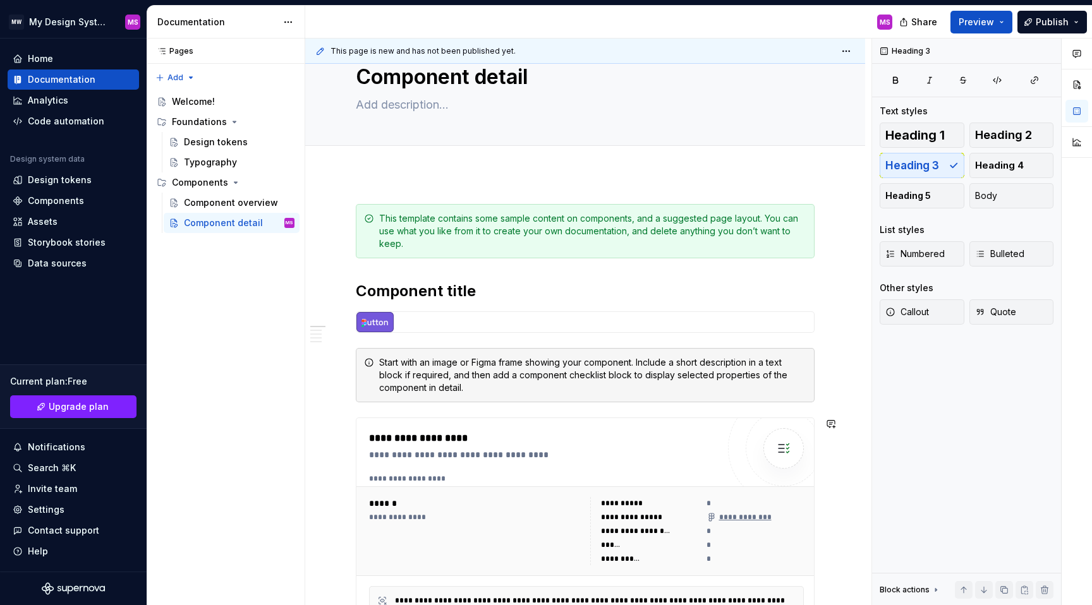
scroll to position [0, 0]
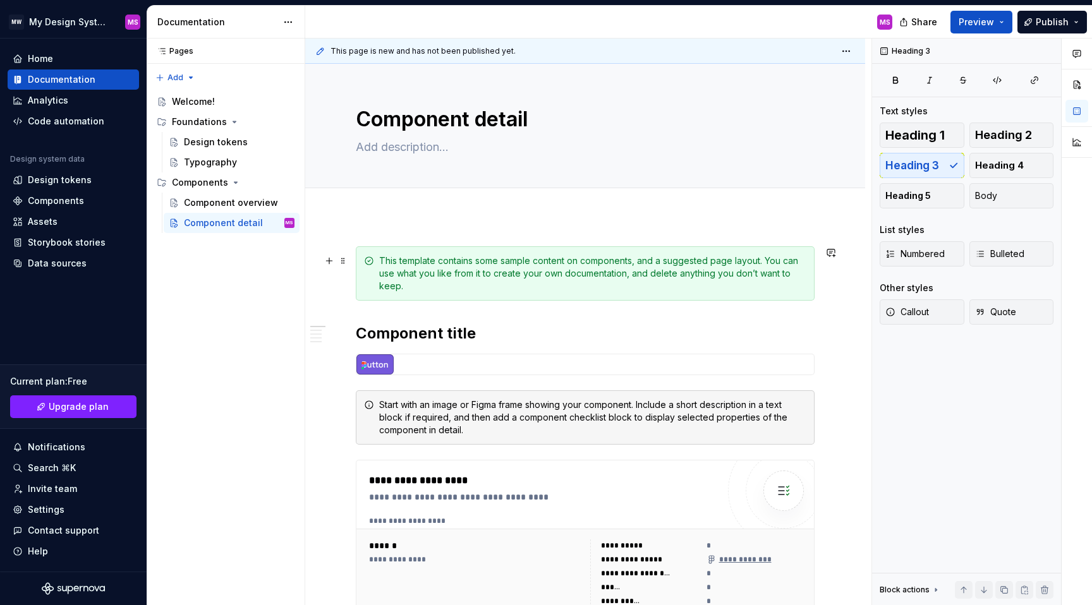
type textarea "*"
